Goal: Task Accomplishment & Management: Manage account settings

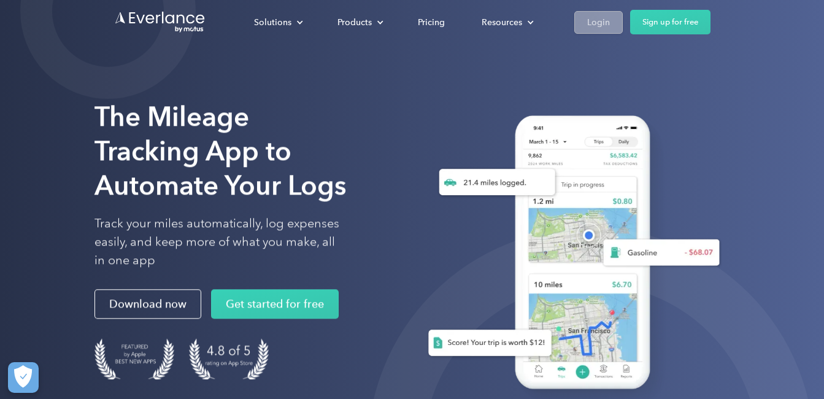
click at [586, 13] on link "Login" at bounding box center [598, 22] width 48 height 23
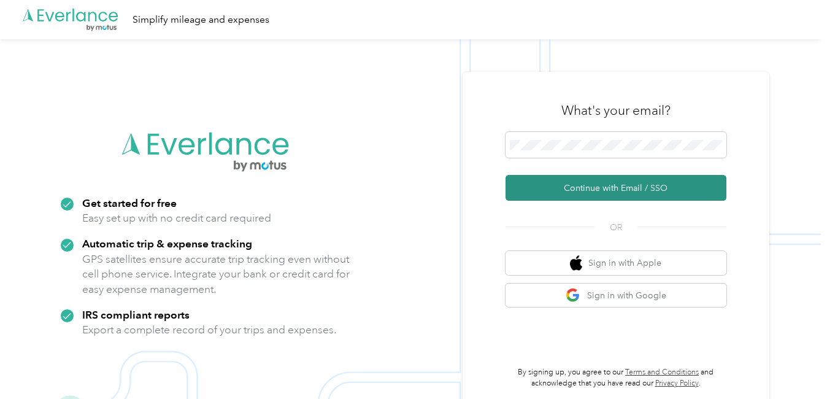
click at [581, 186] on button "Continue with Email / SSO" at bounding box center [615, 188] width 221 height 26
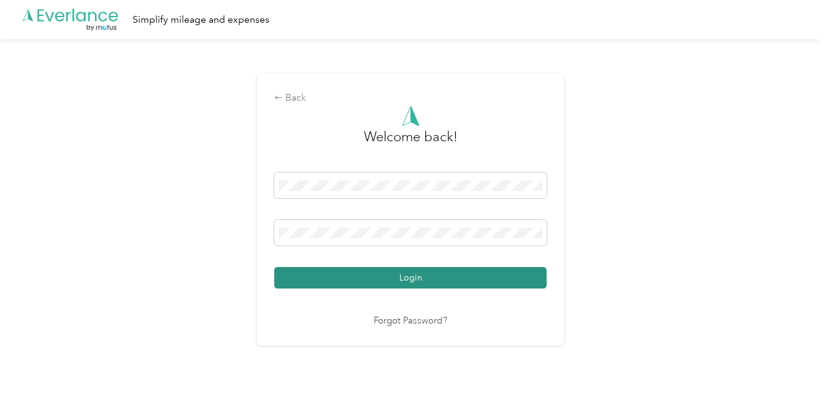
click at [432, 268] on button "Login" at bounding box center [410, 277] width 272 height 21
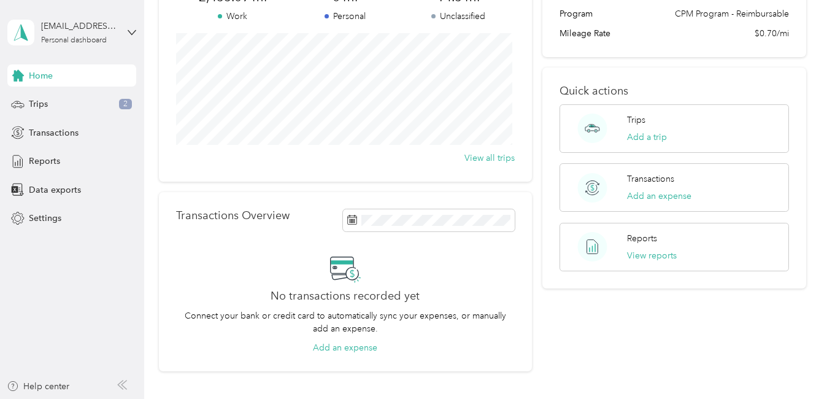
scroll to position [129, 0]
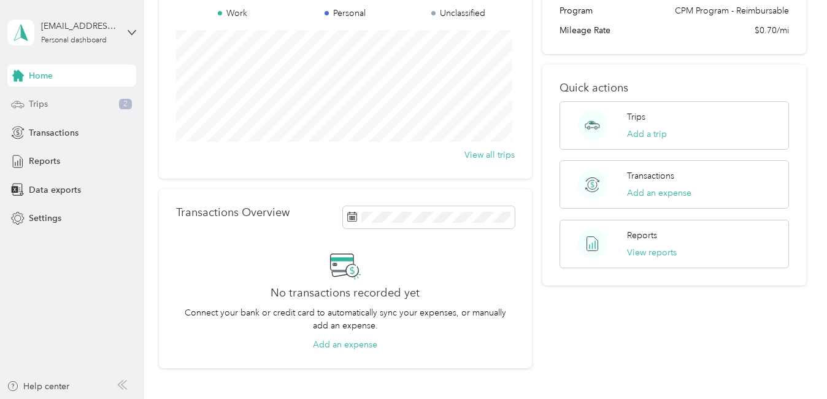
click at [32, 100] on span "Trips" at bounding box center [38, 103] width 19 height 13
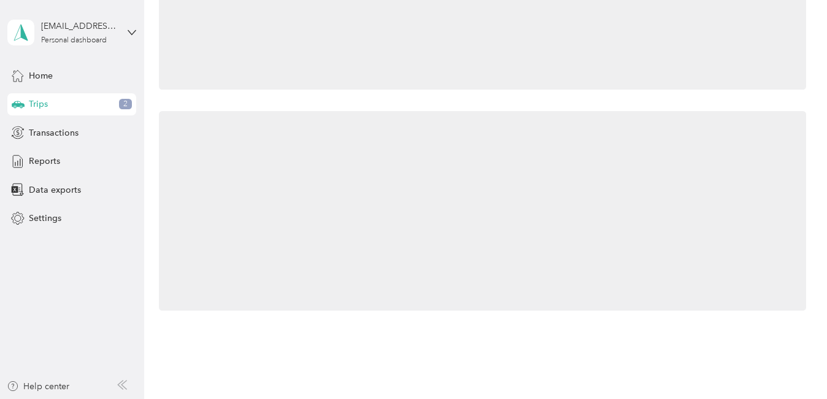
click at [32, 100] on span "Trips" at bounding box center [38, 103] width 19 height 13
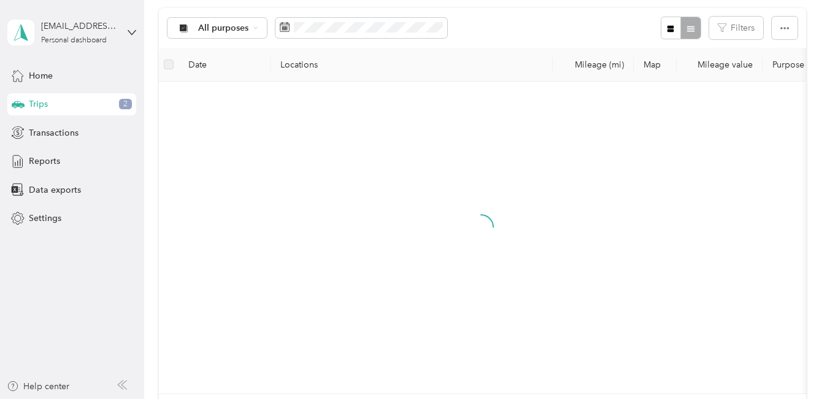
scroll to position [129, 0]
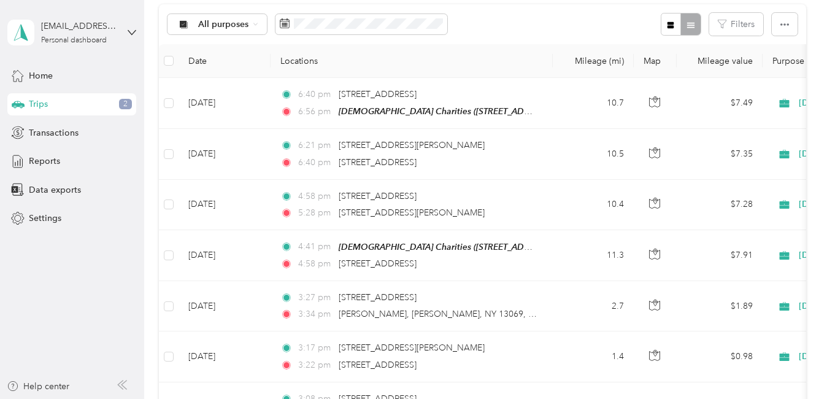
click at [533, 70] on th "Locations" at bounding box center [411, 61] width 282 height 34
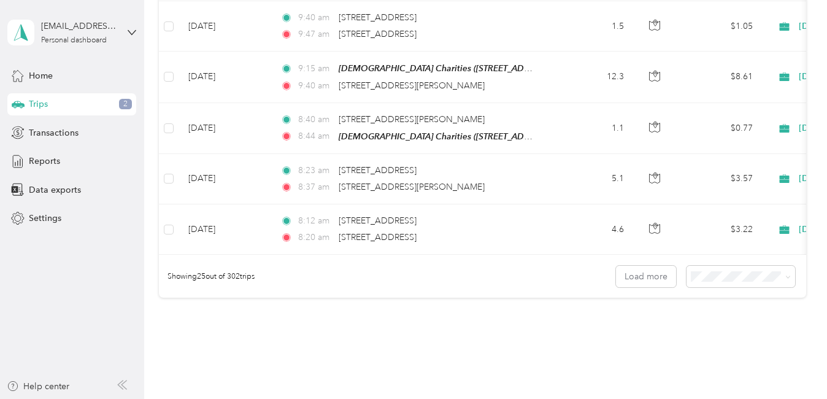
scroll to position [1291, 0]
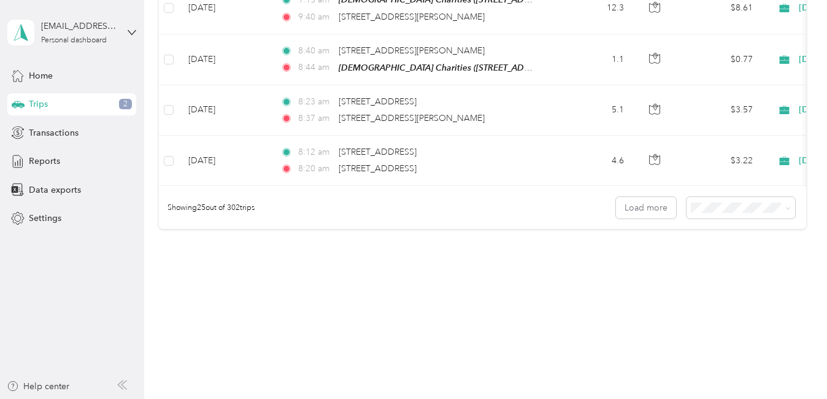
click at [729, 270] on span "100 per load" at bounding box center [717, 270] width 50 height 10
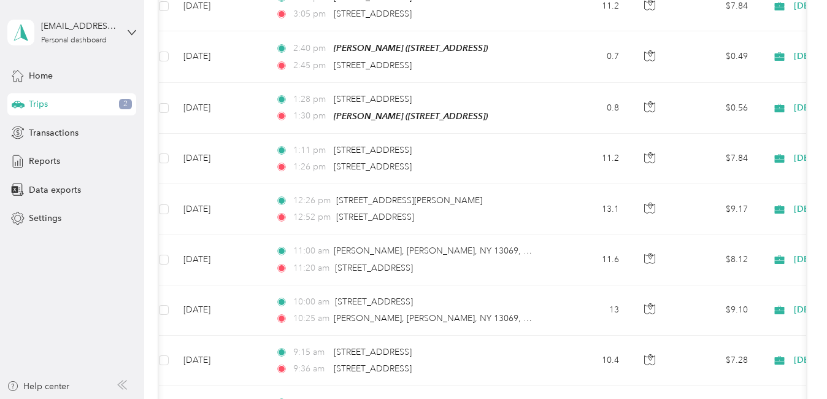
scroll to position [2249, 0]
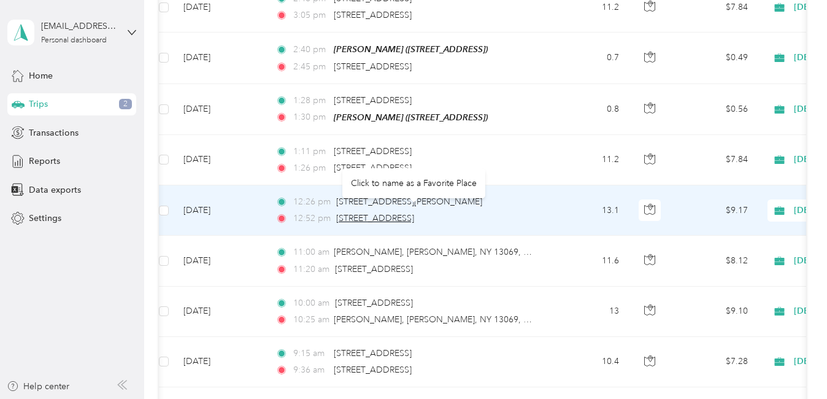
click at [372, 213] on span "[STREET_ADDRESS]" at bounding box center [375, 218] width 78 height 10
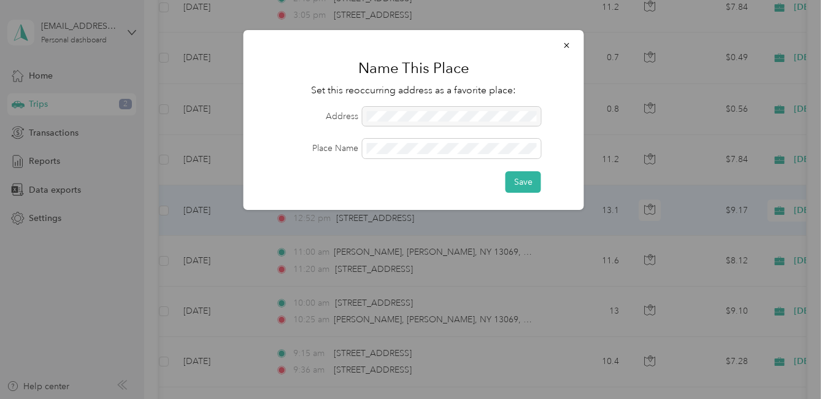
click at [424, 118] on div at bounding box center [451, 117] width 178 height 20
click at [566, 44] on icon "button" at bounding box center [566, 45] width 9 height 9
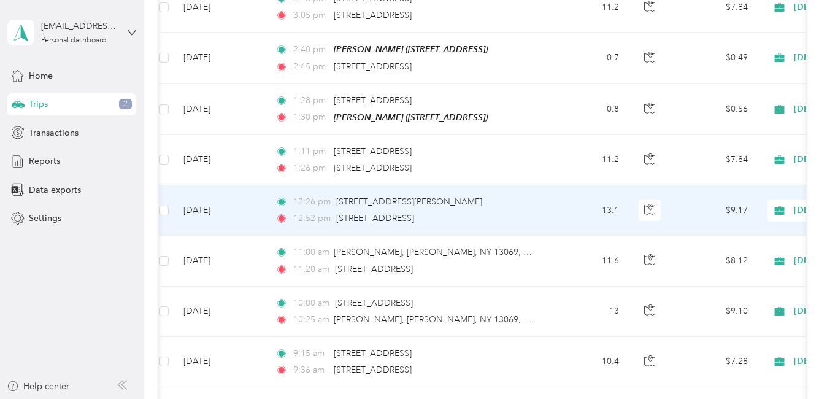
click at [225, 202] on td "[DATE]" at bounding box center [220, 210] width 92 height 50
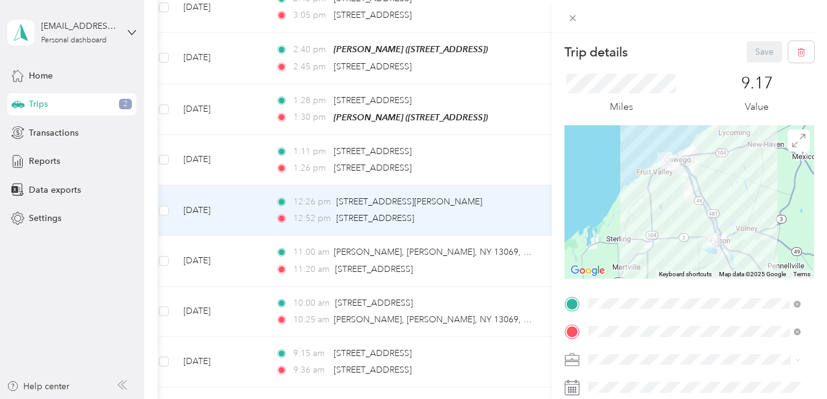
click at [702, 199] on div "[DEMOGRAPHIC_DATA] Charities [STREET_ADDRESS]" at bounding box center [679, 194] width 137 height 26
click at [757, 43] on button "Save" at bounding box center [764, 51] width 36 height 21
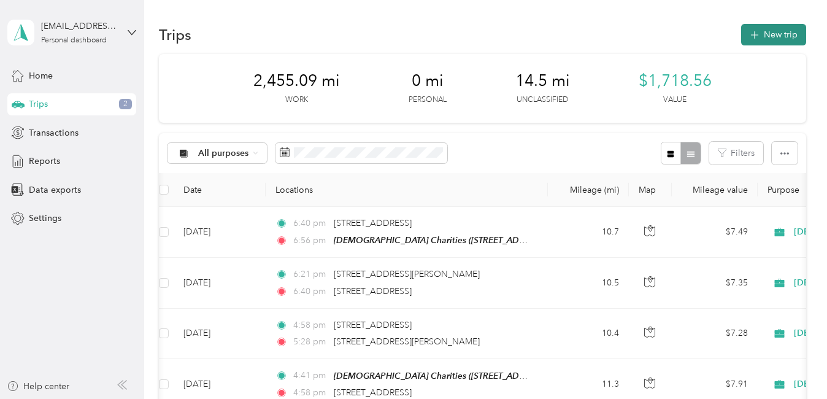
click at [769, 35] on button "New trip" at bounding box center [773, 34] width 65 height 21
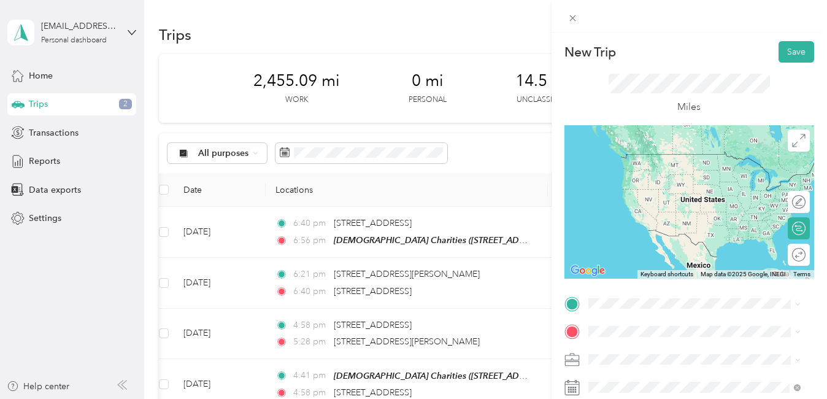
click at [706, 158] on span "[STREET_ADDRESS][PERSON_NAME][US_STATE]" at bounding box center [703, 152] width 185 height 21
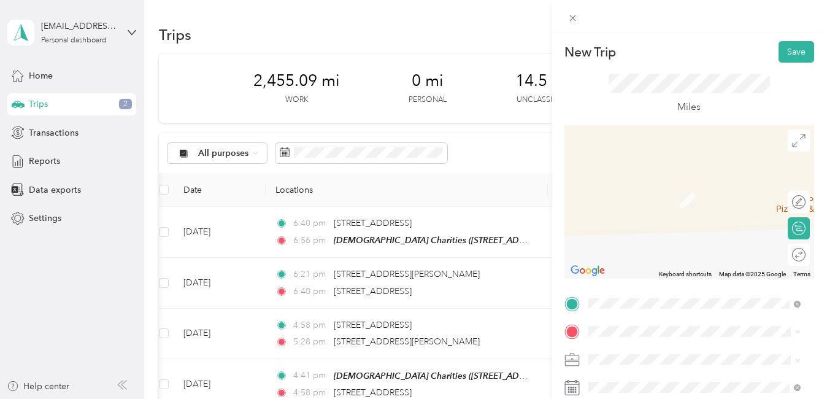
click at [663, 180] on span "[STREET_ADDRESS][PERSON_NAME][US_STATE]" at bounding box center [703, 180] width 185 height 21
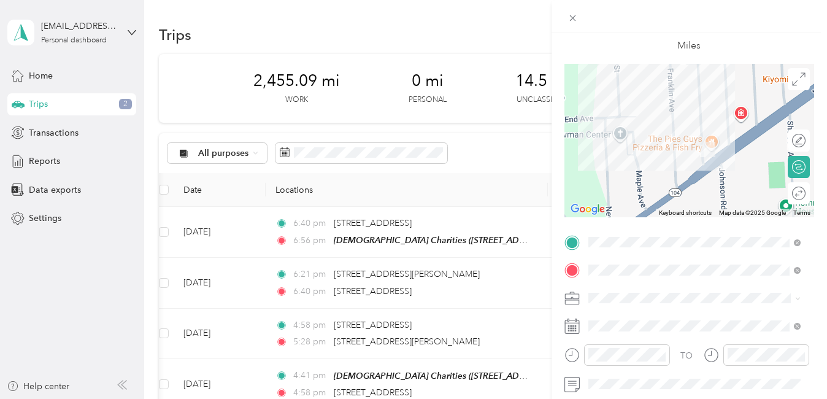
scroll to position [69, 0]
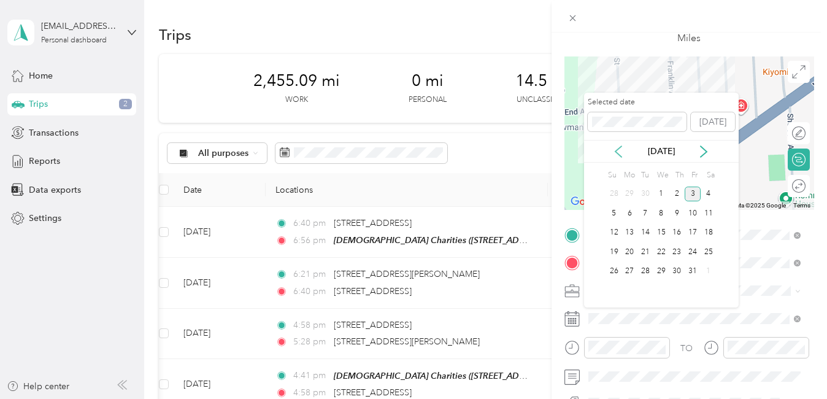
click at [620, 148] on icon at bounding box center [618, 151] width 12 height 12
click at [632, 267] on div "29" at bounding box center [629, 271] width 16 height 15
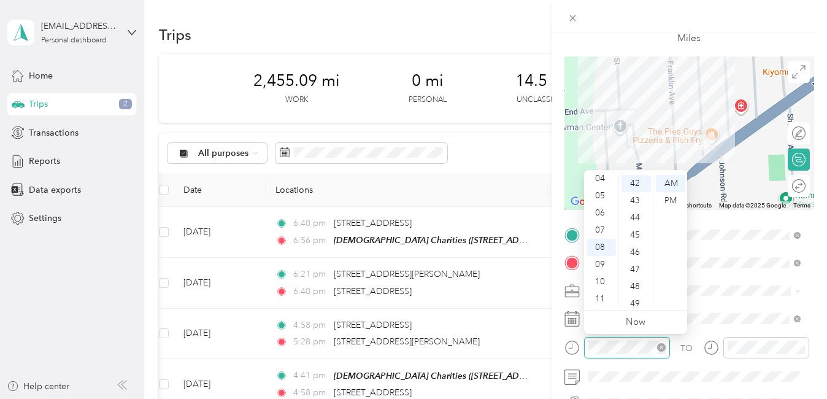
scroll to position [721, 0]
click at [598, 297] on div "11" at bounding box center [600, 298] width 29 height 17
click at [638, 288] on div "24" at bounding box center [635, 288] width 29 height 17
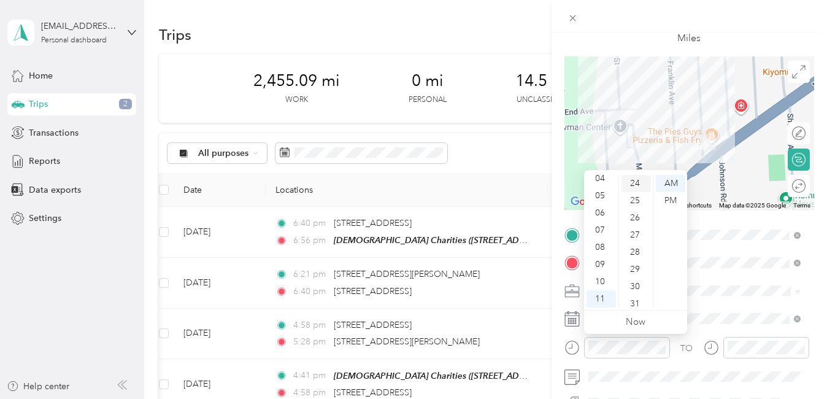
click at [636, 183] on div "24" at bounding box center [635, 183] width 29 height 17
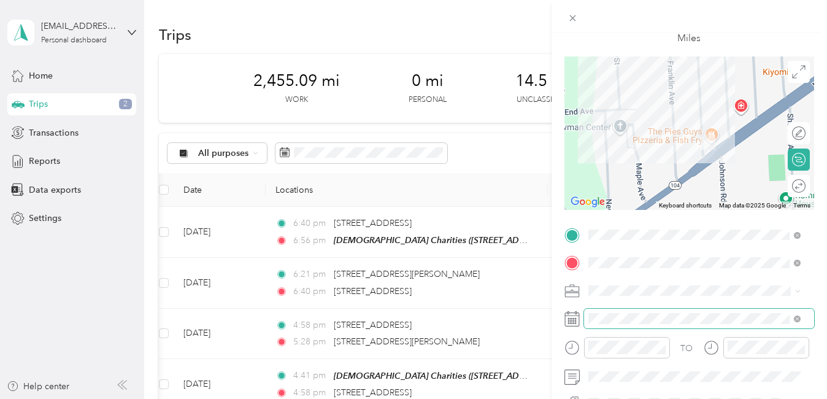
click at [748, 312] on span at bounding box center [699, 318] width 230 height 20
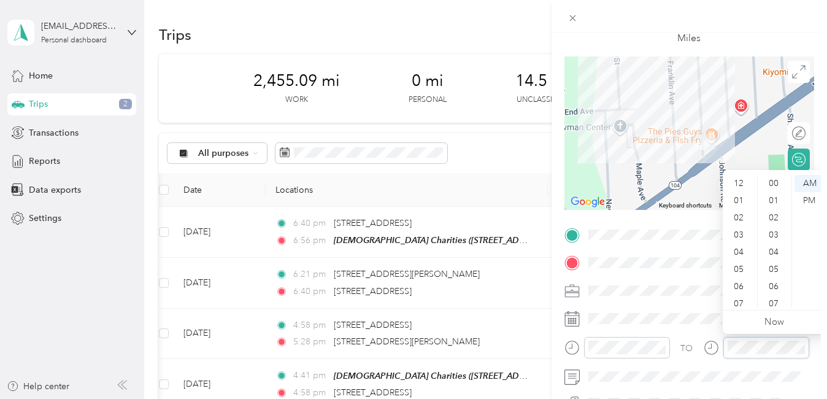
scroll to position [74, 0]
click at [739, 302] on div "11" at bounding box center [739, 298] width 29 height 17
click at [781, 183] on div "25" at bounding box center [774, 185] width 29 height 17
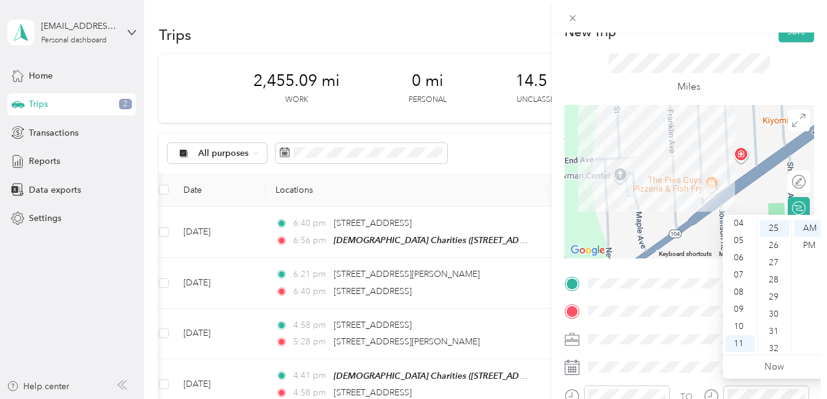
scroll to position [0, 0]
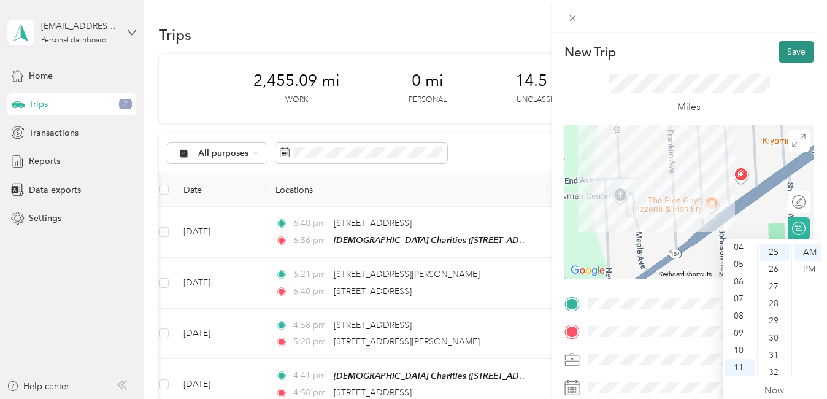
click at [784, 55] on button "Save" at bounding box center [796, 51] width 36 height 21
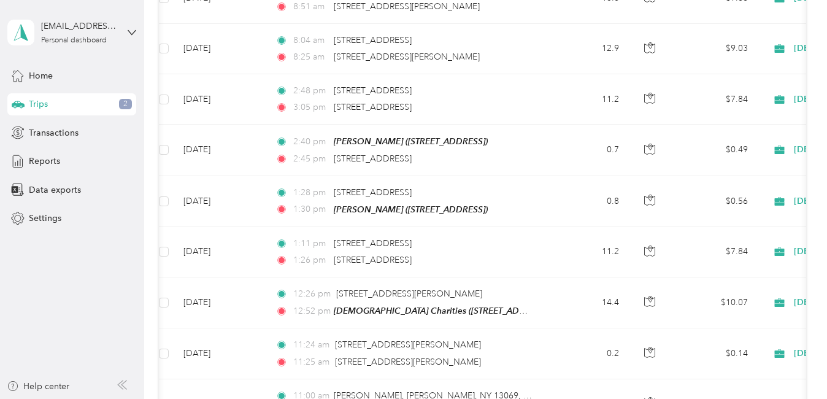
scroll to position [2155, 0]
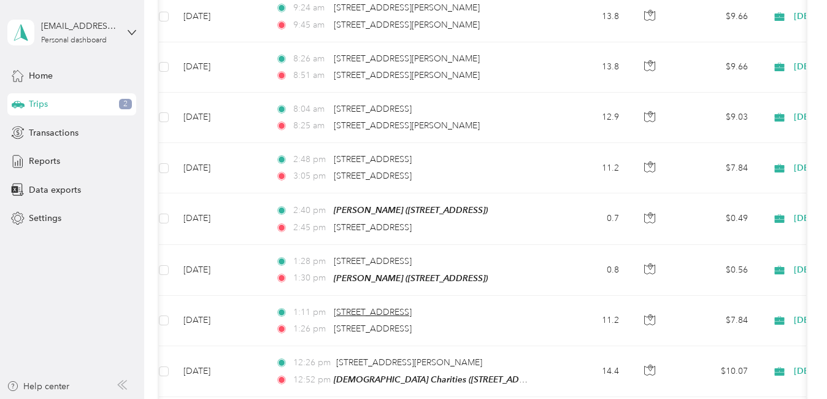
click at [411, 307] on span "[STREET_ADDRESS]" at bounding box center [373, 312] width 78 height 10
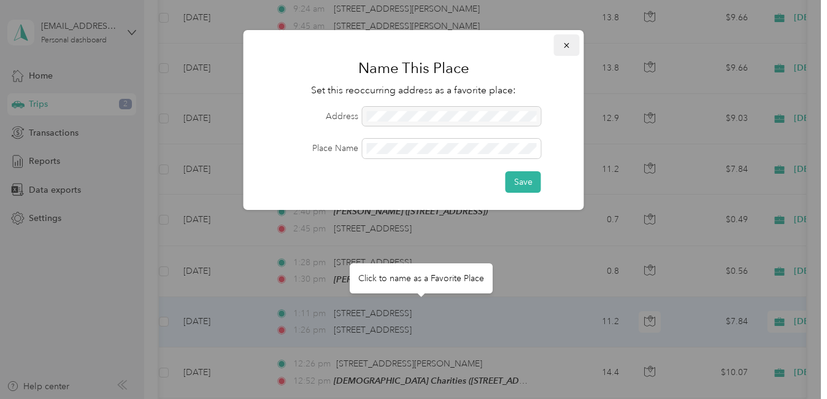
click at [571, 47] on button "button" at bounding box center [567, 44] width 26 height 21
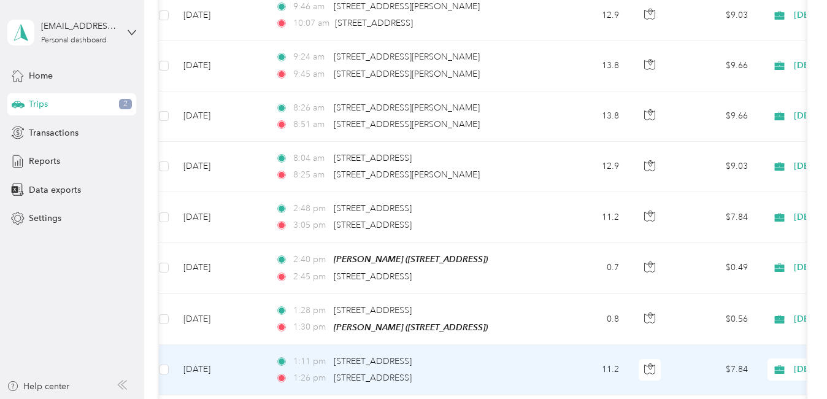
scroll to position [2036, 0]
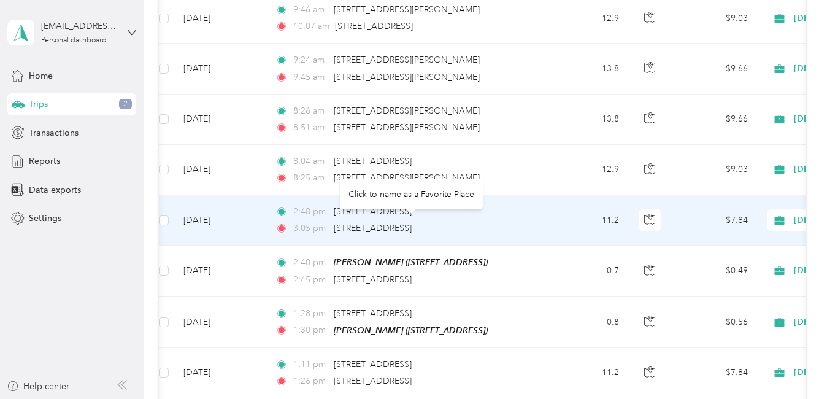
click at [411, 221] on div "[STREET_ADDRESS]" at bounding box center [373, 227] width 78 height 13
click at [226, 208] on td "[DATE]" at bounding box center [220, 220] width 92 height 50
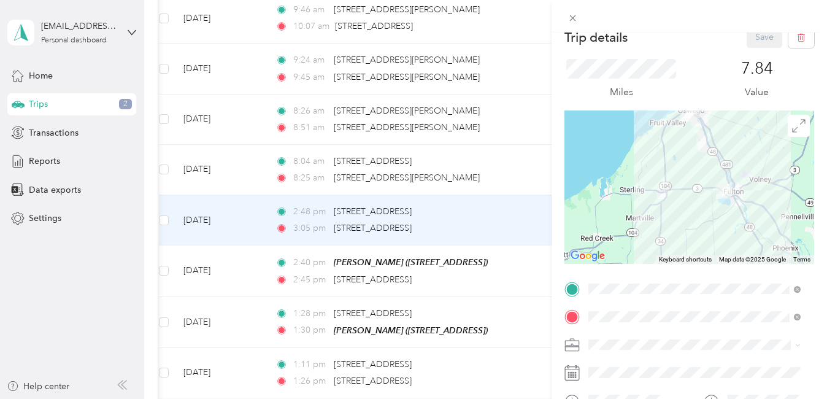
scroll to position [20, 0]
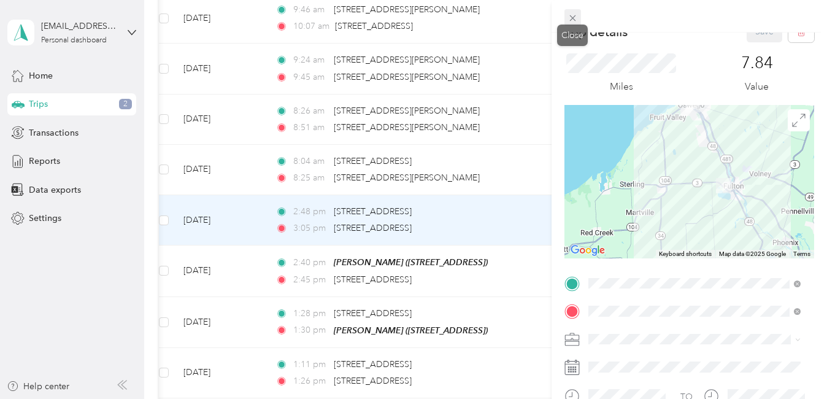
click at [570, 17] on icon at bounding box center [572, 18] width 10 height 10
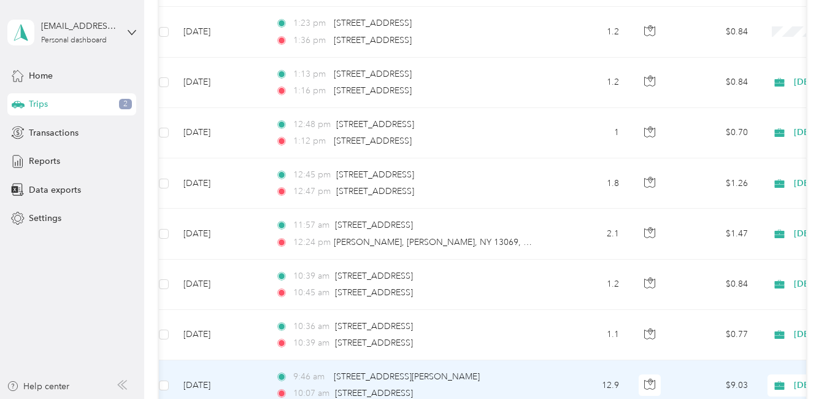
scroll to position [1640, 0]
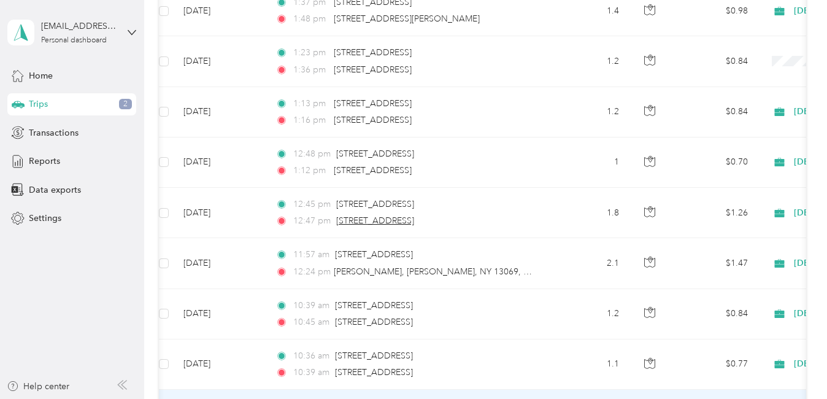
click at [414, 215] on span "[STREET_ADDRESS]" at bounding box center [375, 220] width 78 height 10
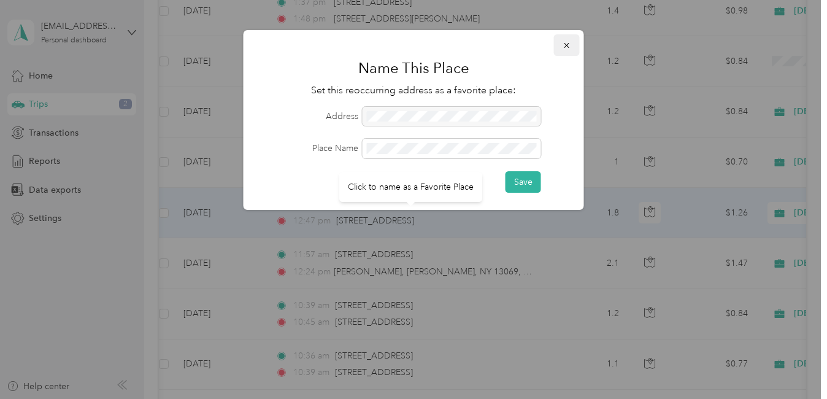
click at [561, 52] on button "button" at bounding box center [567, 44] width 26 height 21
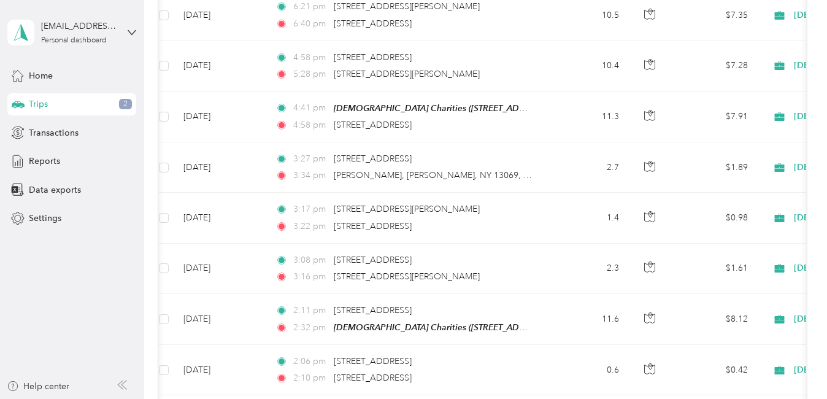
scroll to position [268, 0]
click at [384, 254] on span "[STREET_ADDRESS]" at bounding box center [373, 259] width 78 height 10
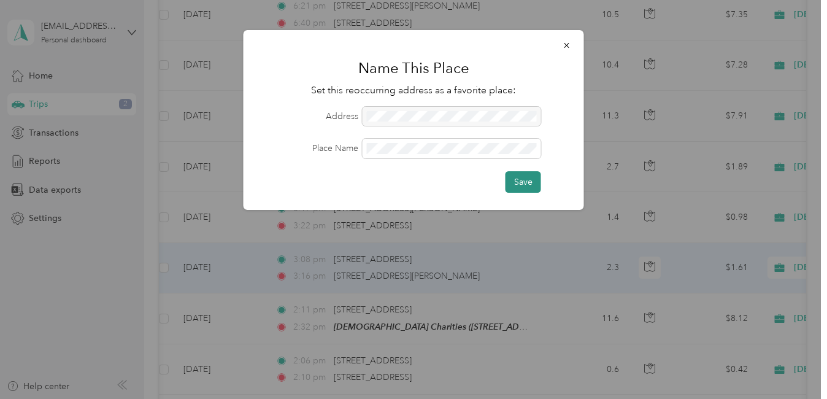
click at [527, 177] on button "Save" at bounding box center [523, 181] width 36 height 21
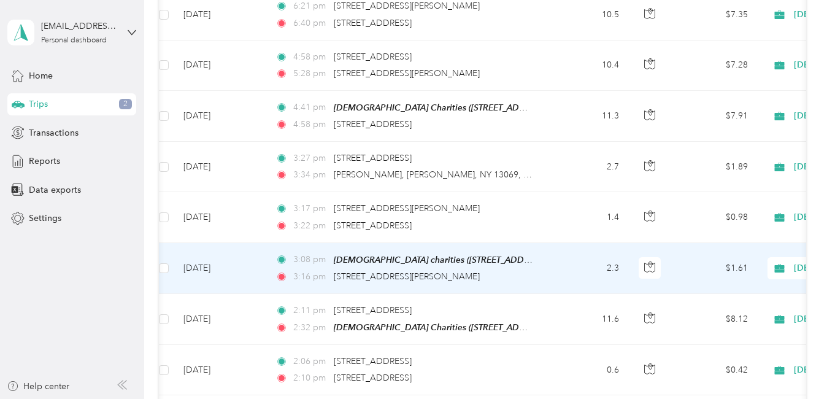
click at [221, 267] on td "[DATE]" at bounding box center [220, 268] width 92 height 51
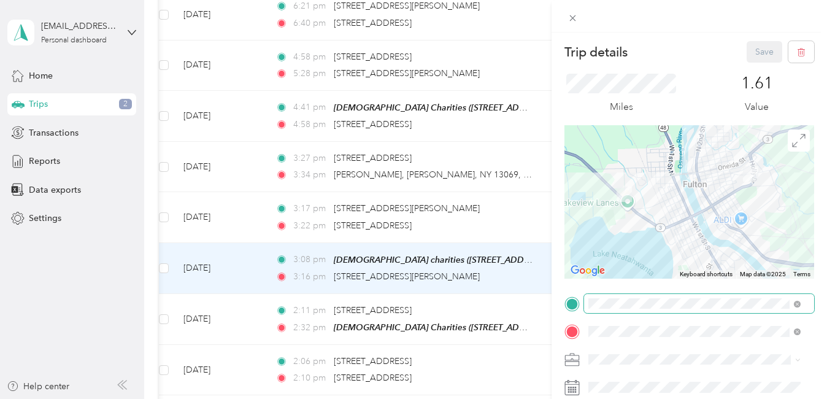
click at [789, 297] on span at bounding box center [699, 304] width 230 height 20
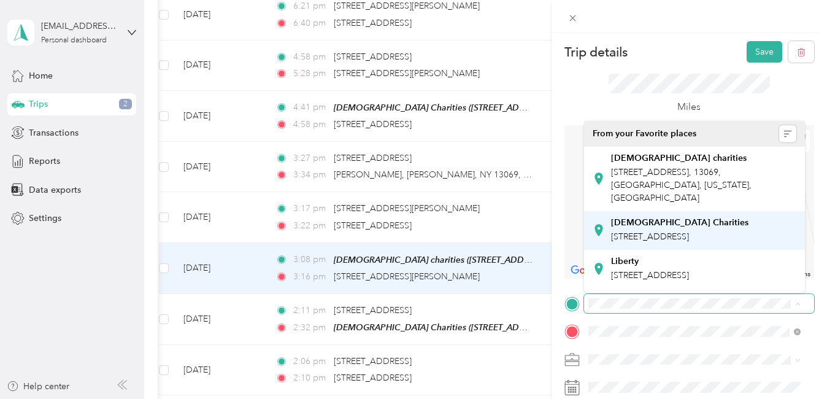
click at [689, 232] on span "[STREET_ADDRESS]" at bounding box center [650, 236] width 78 height 10
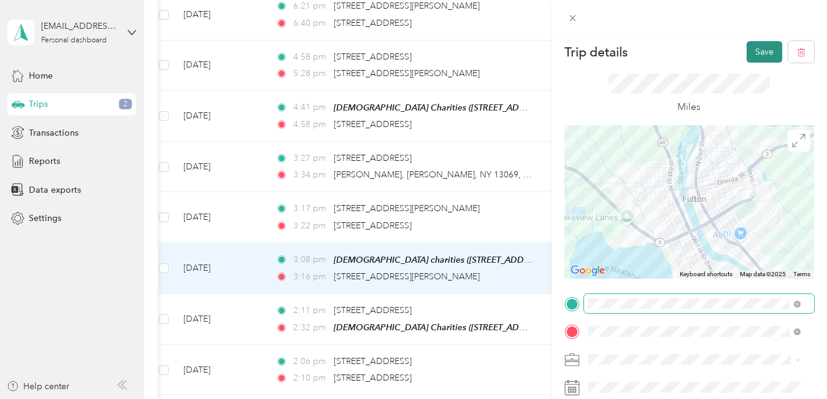
click at [749, 48] on button "Save" at bounding box center [764, 51] width 36 height 21
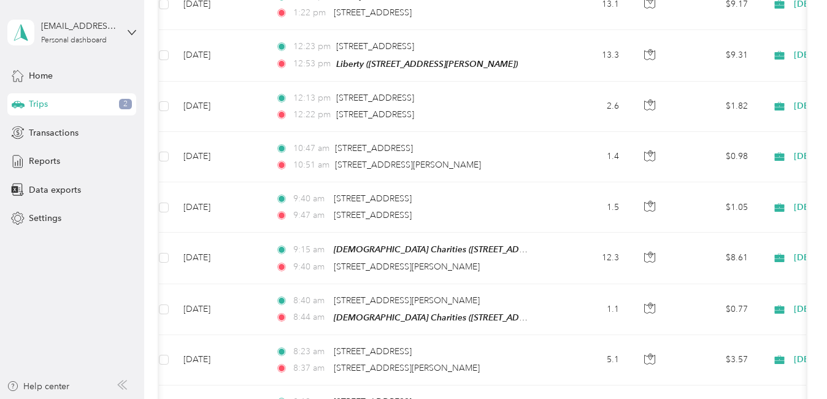
scroll to position [1068, 0]
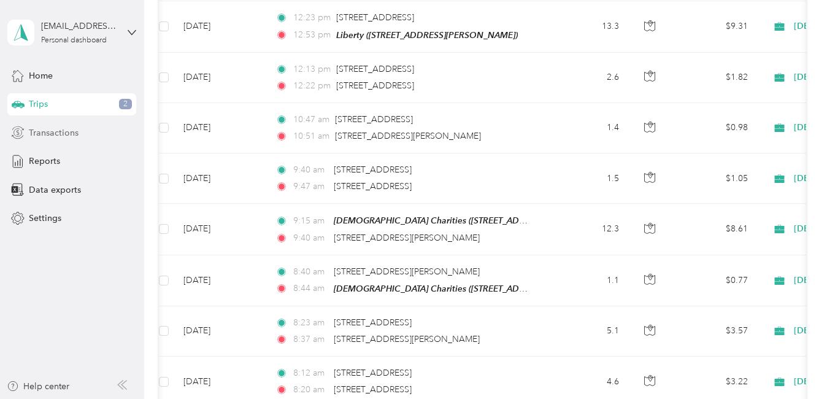
click at [98, 139] on div "Transactions" at bounding box center [71, 132] width 129 height 22
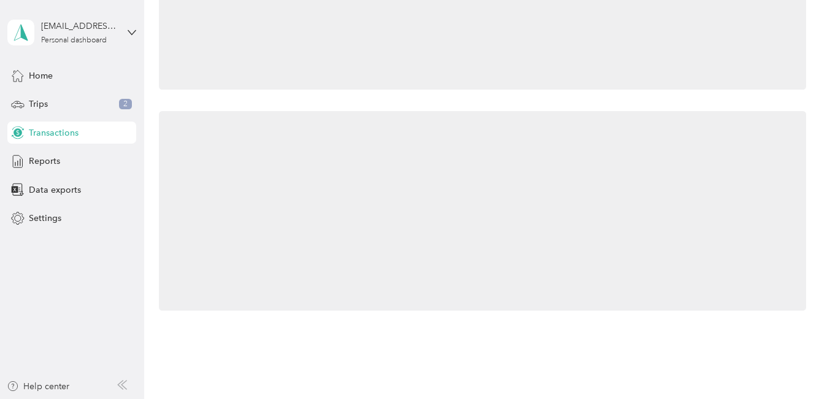
scroll to position [315, 0]
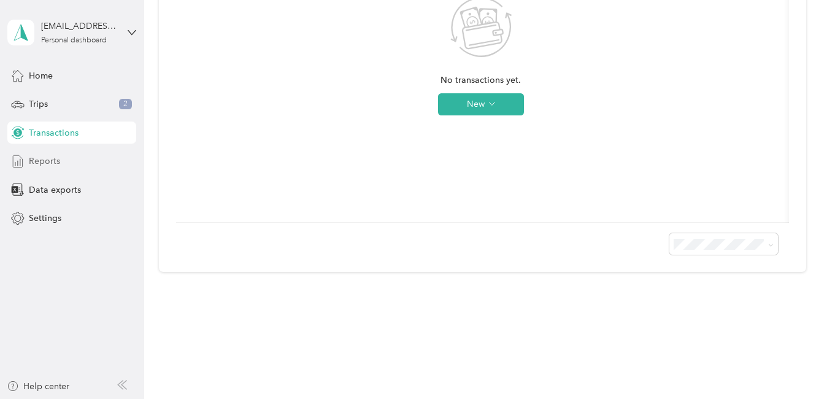
click at [77, 161] on div "Reports" at bounding box center [71, 161] width 129 height 22
